Goal: Task Accomplishment & Management: Use online tool/utility

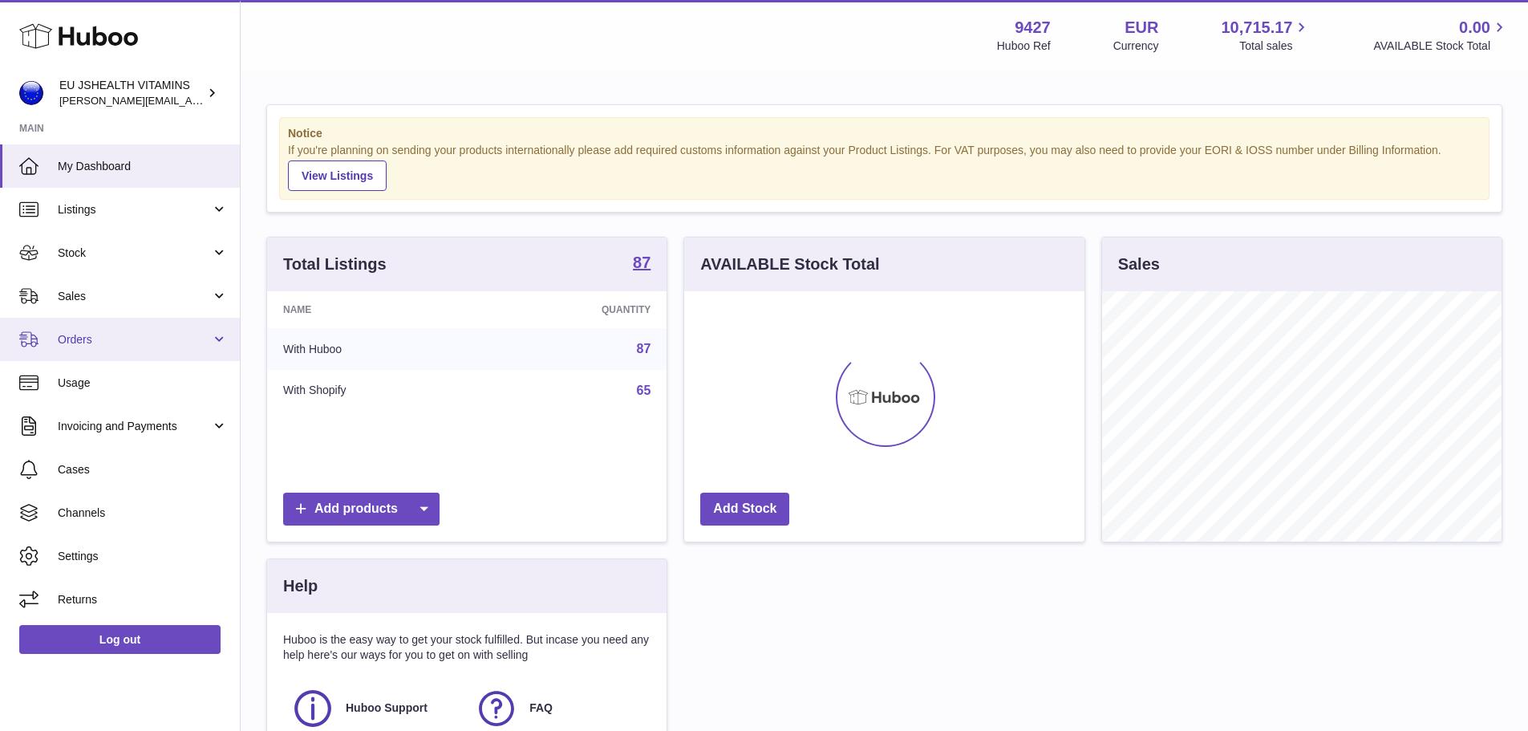
scroll to position [250, 400]
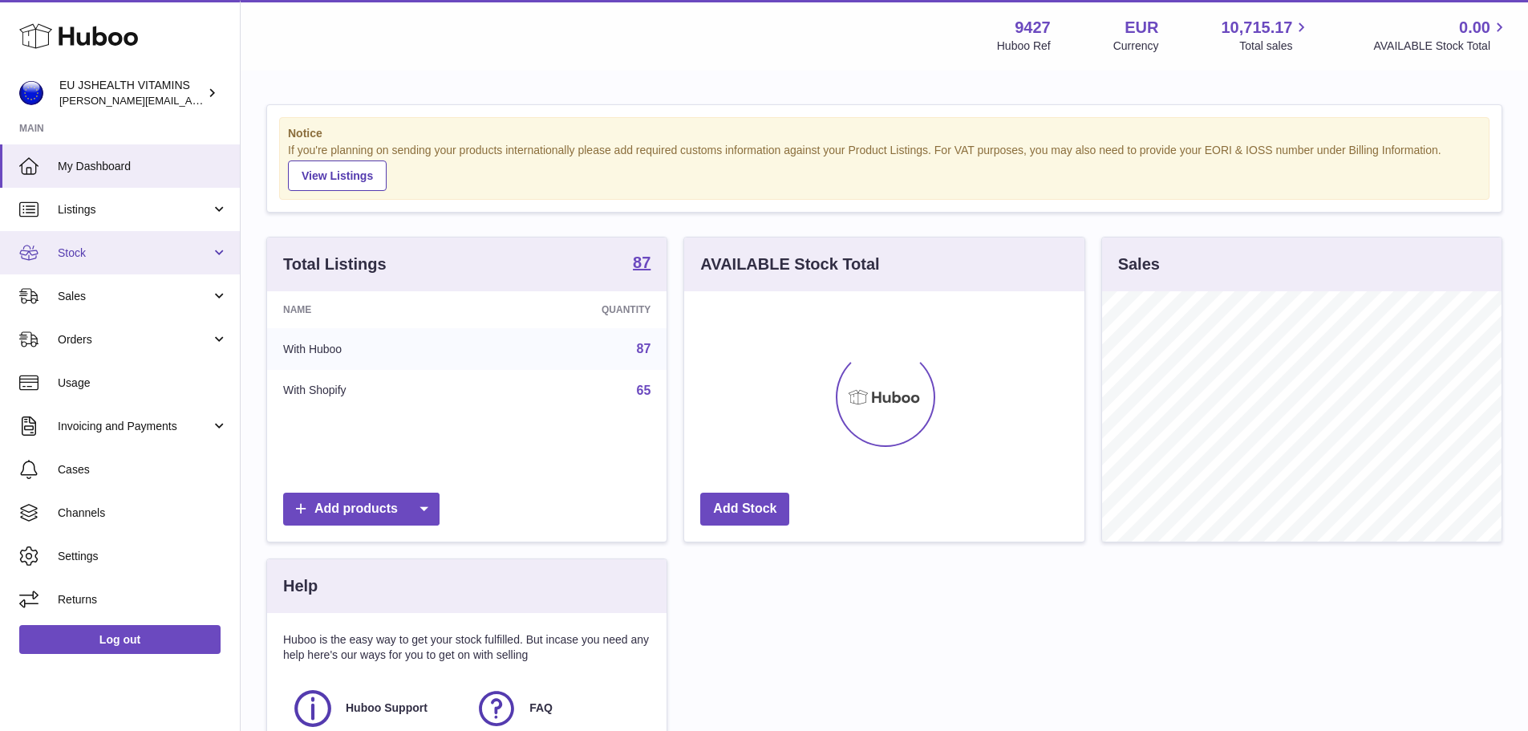
click at [93, 247] on span "Stock" at bounding box center [134, 252] width 153 height 15
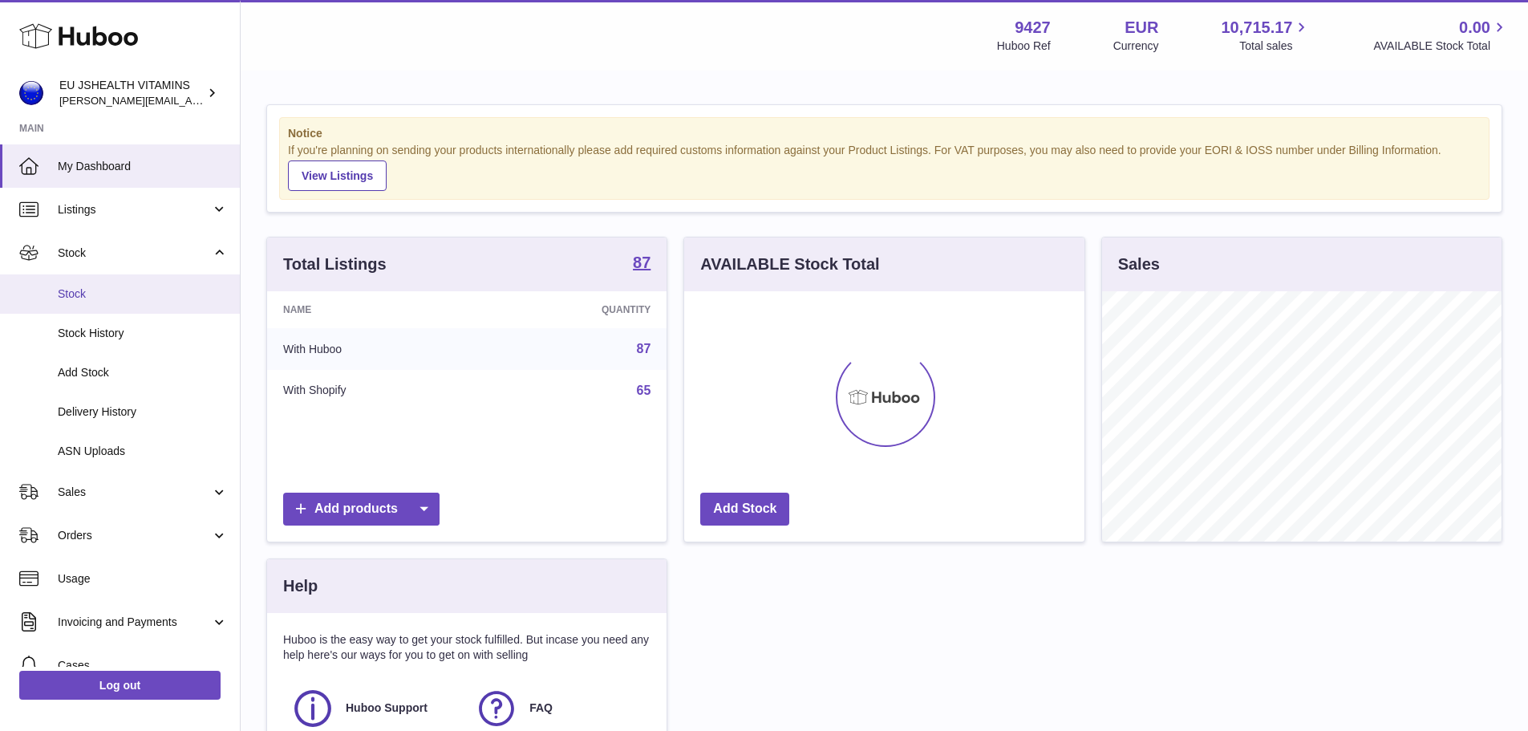
click at [76, 297] on span "Stock" at bounding box center [143, 293] width 170 height 15
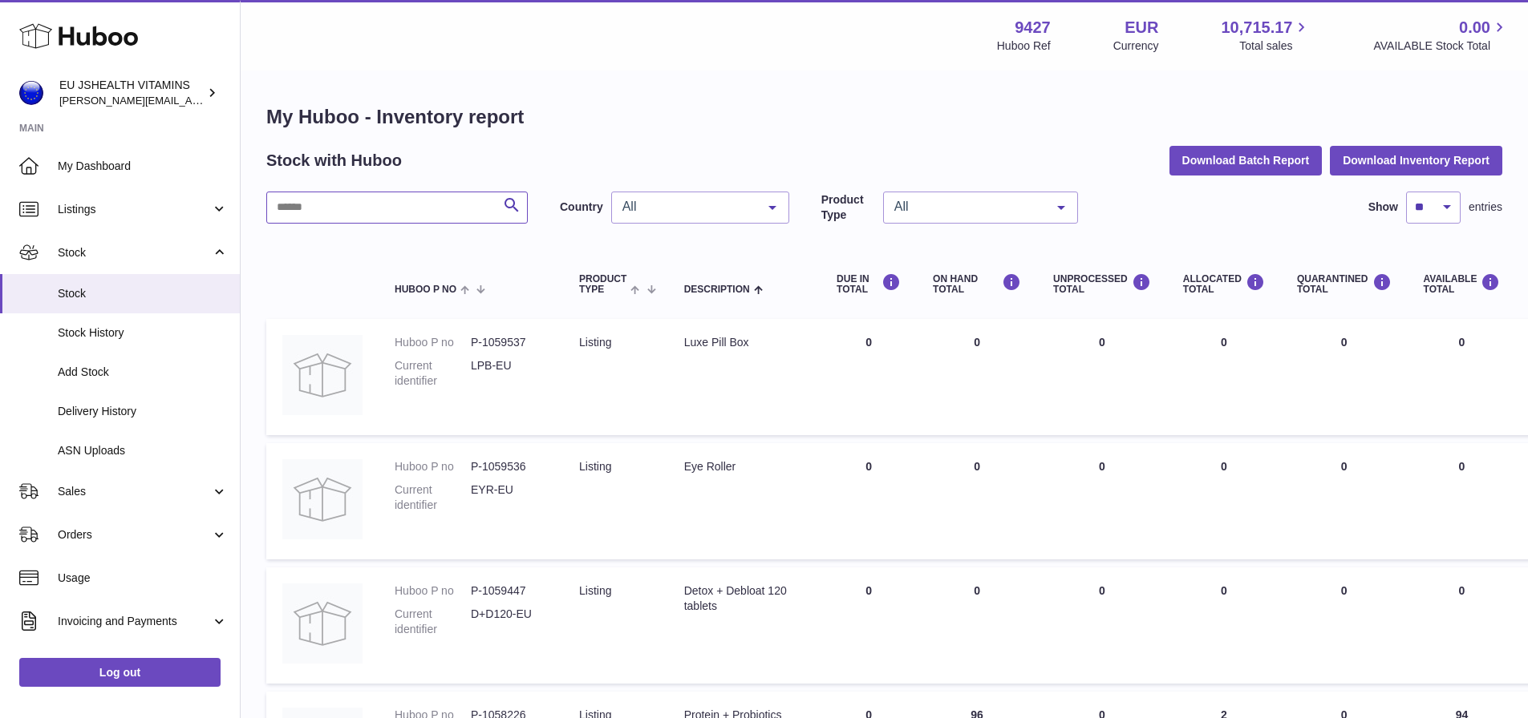
click at [362, 210] on input "text" at bounding box center [396, 208] width 261 height 32
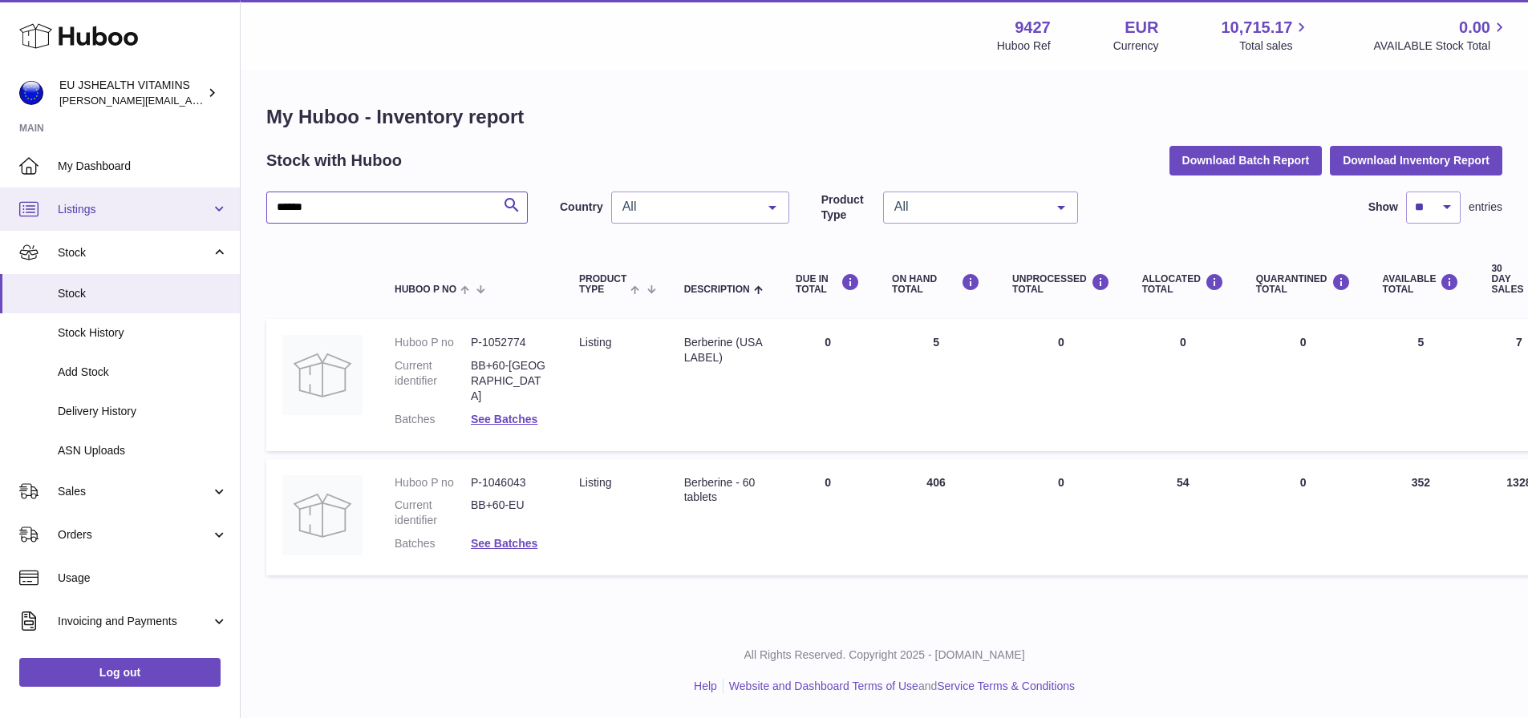
drag, startPoint x: 345, startPoint y: 209, endPoint x: 204, endPoint y: 206, distance: 141.2
click at [208, 206] on div "Huboo EU JSHEALTH VITAMINS [PERSON_NAME][EMAIL_ADDRESS][DOMAIN_NAME] Main My Da…" at bounding box center [764, 359] width 1528 height 718
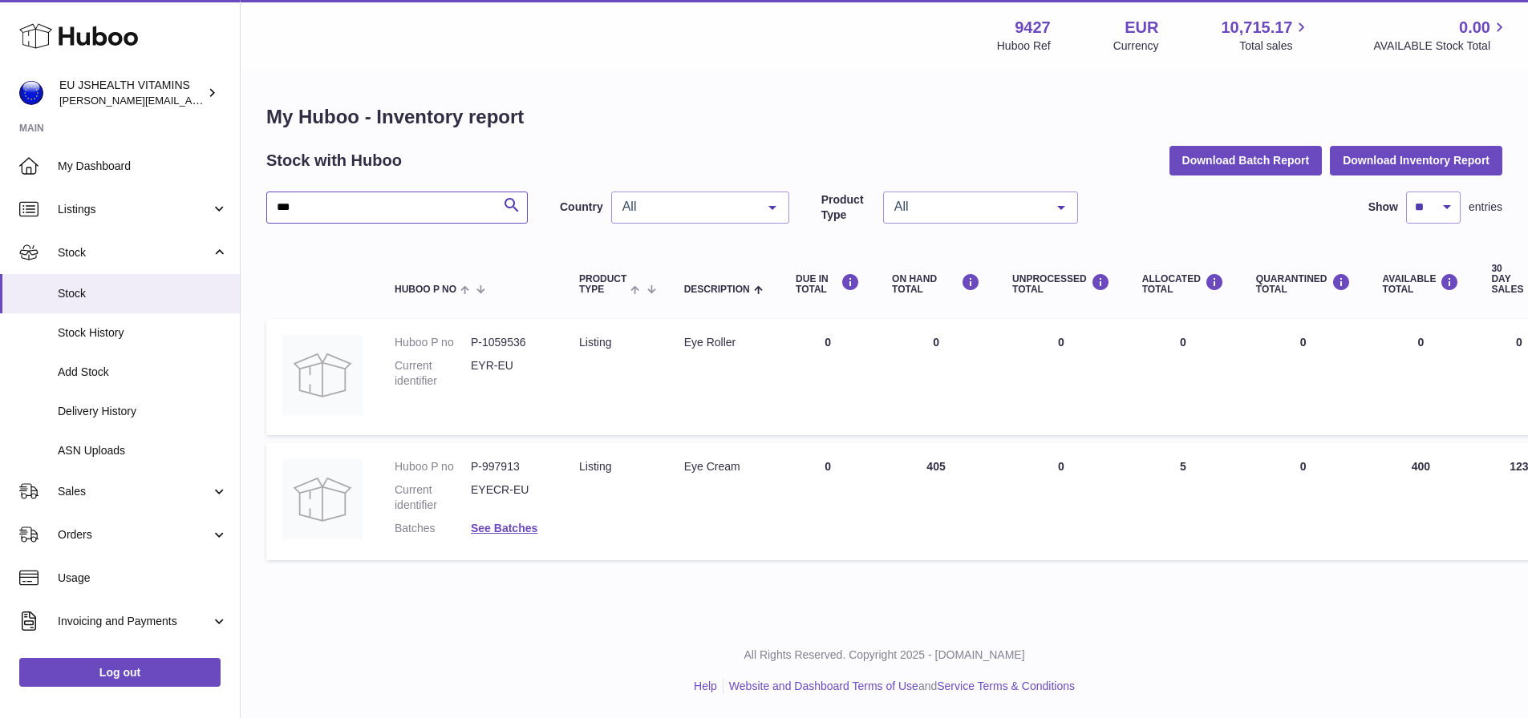
type input "***"
